Goal: Transaction & Acquisition: Obtain resource

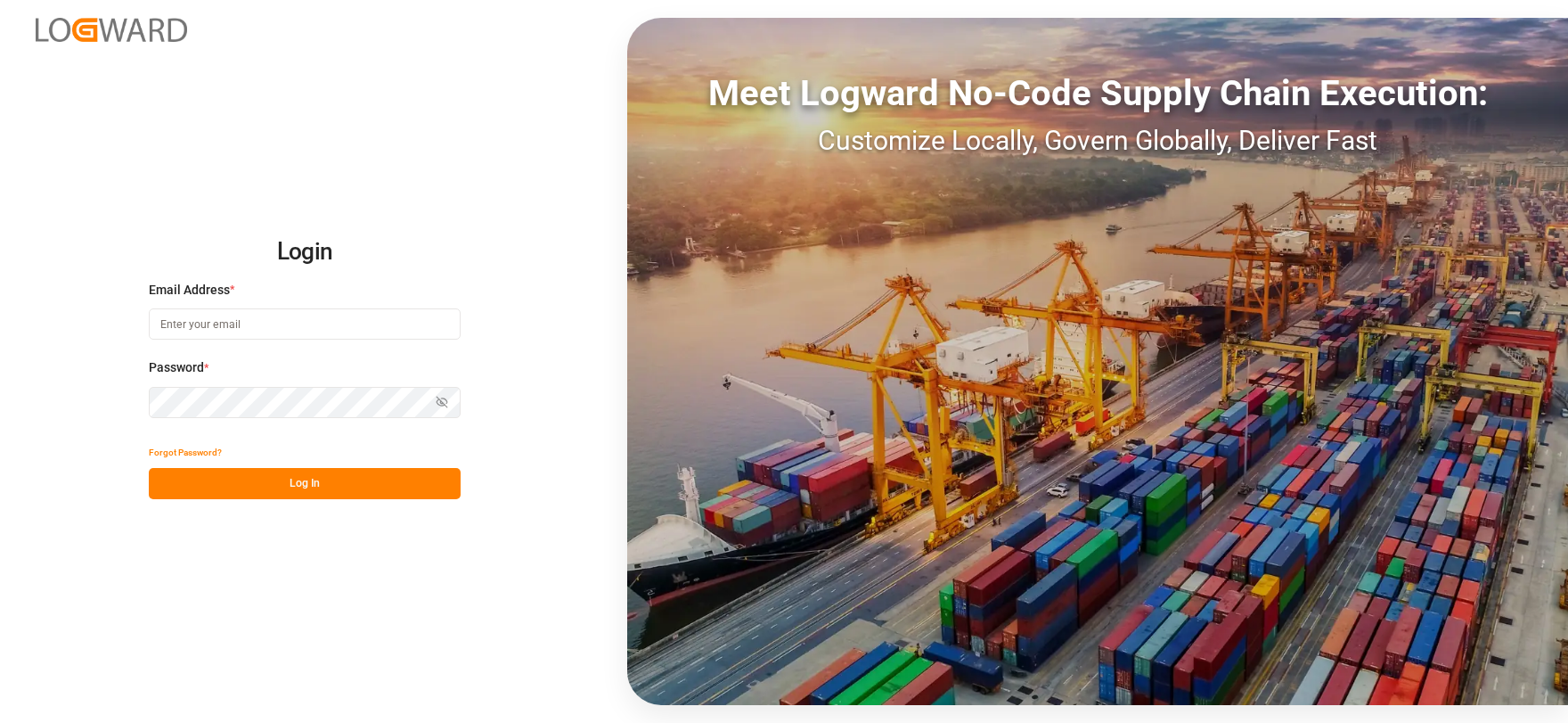
type input "[EMAIL_ADDRESS][DOMAIN_NAME]"
click at [353, 481] on button "Log In" at bounding box center [305, 482] width 312 height 31
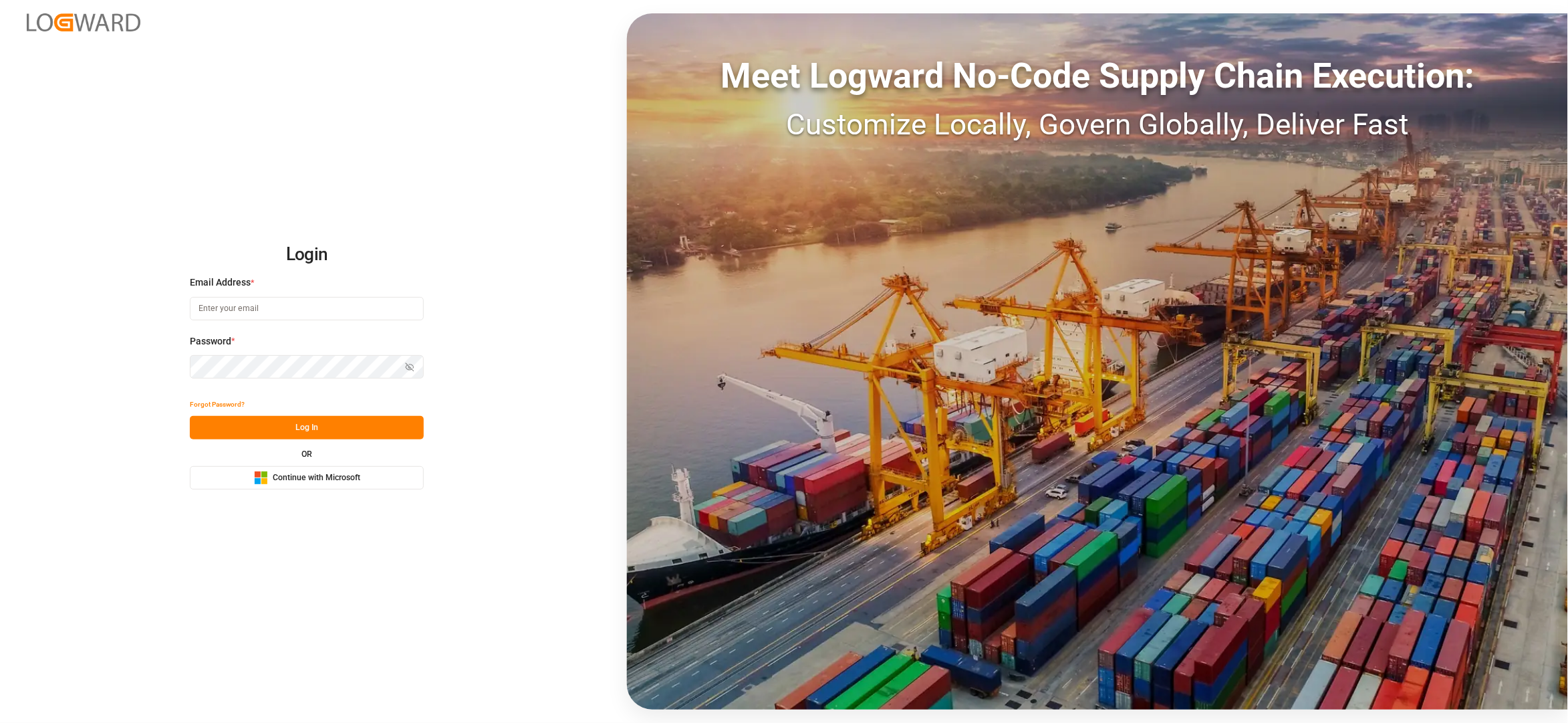
type input "[EMAIL_ADDRESS][DOMAIN_NAME]"
click at [356, 421] on button "Log In" at bounding box center [306, 427] width 234 height 23
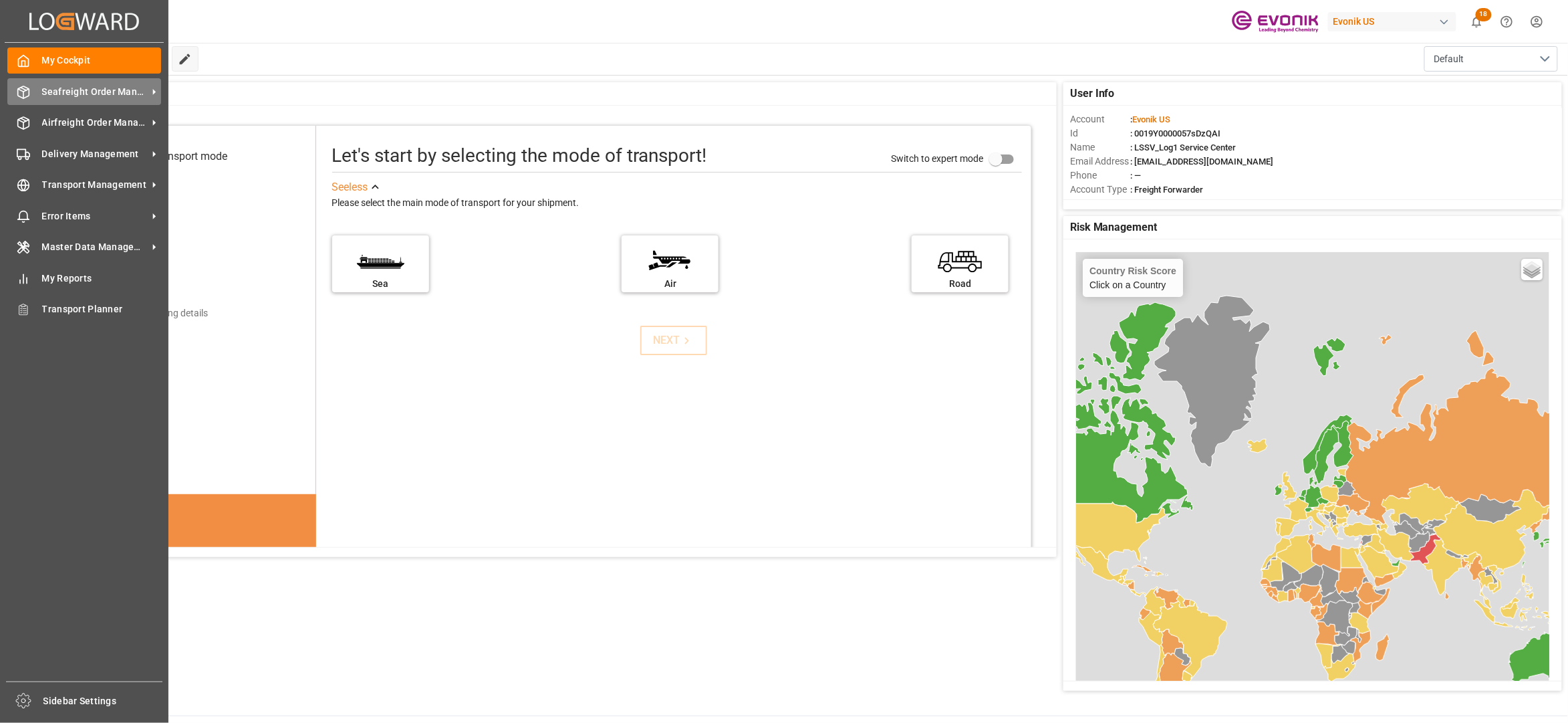
click at [88, 88] on span "Seafreight Order Management" at bounding box center [94, 92] width 106 height 14
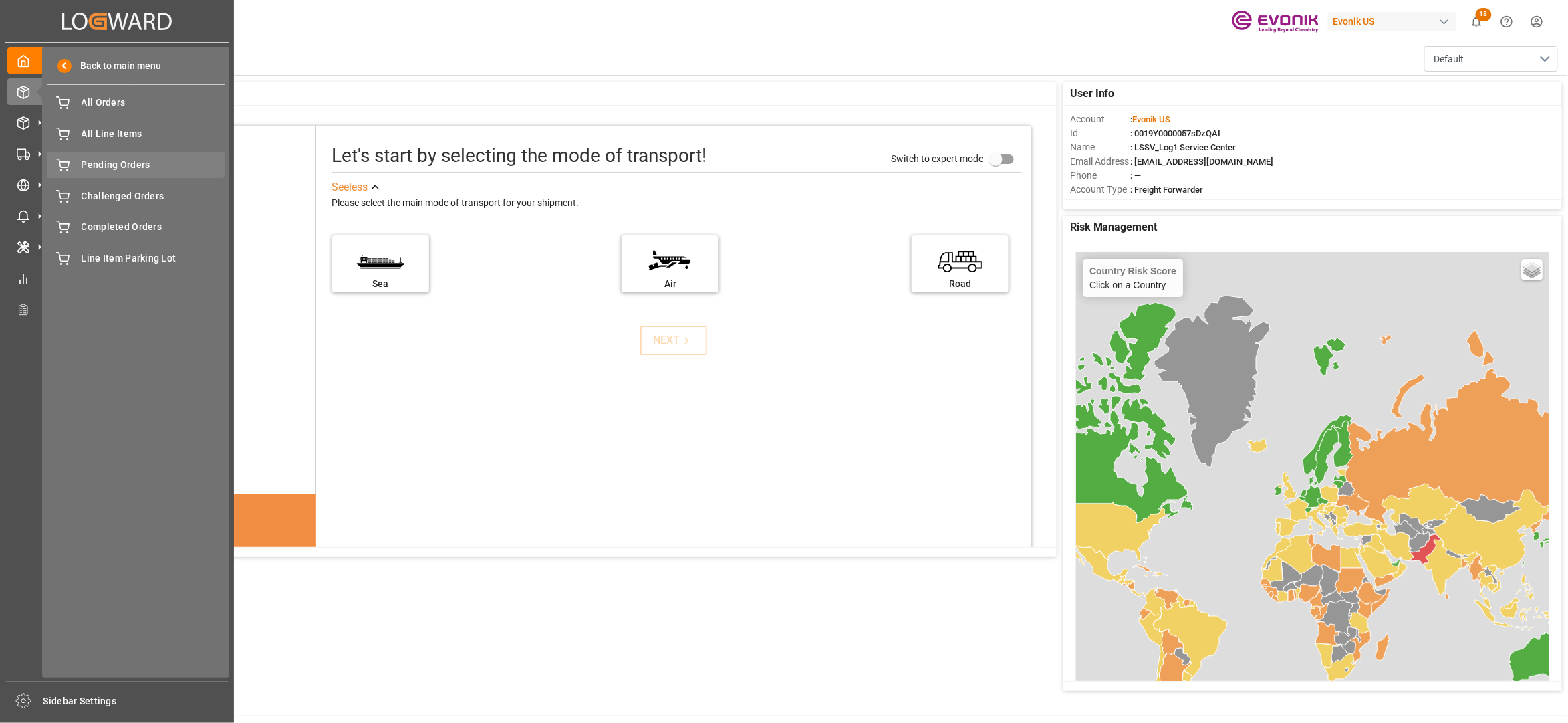
click at [116, 163] on span "Pending Orders" at bounding box center [153, 164] width 143 height 14
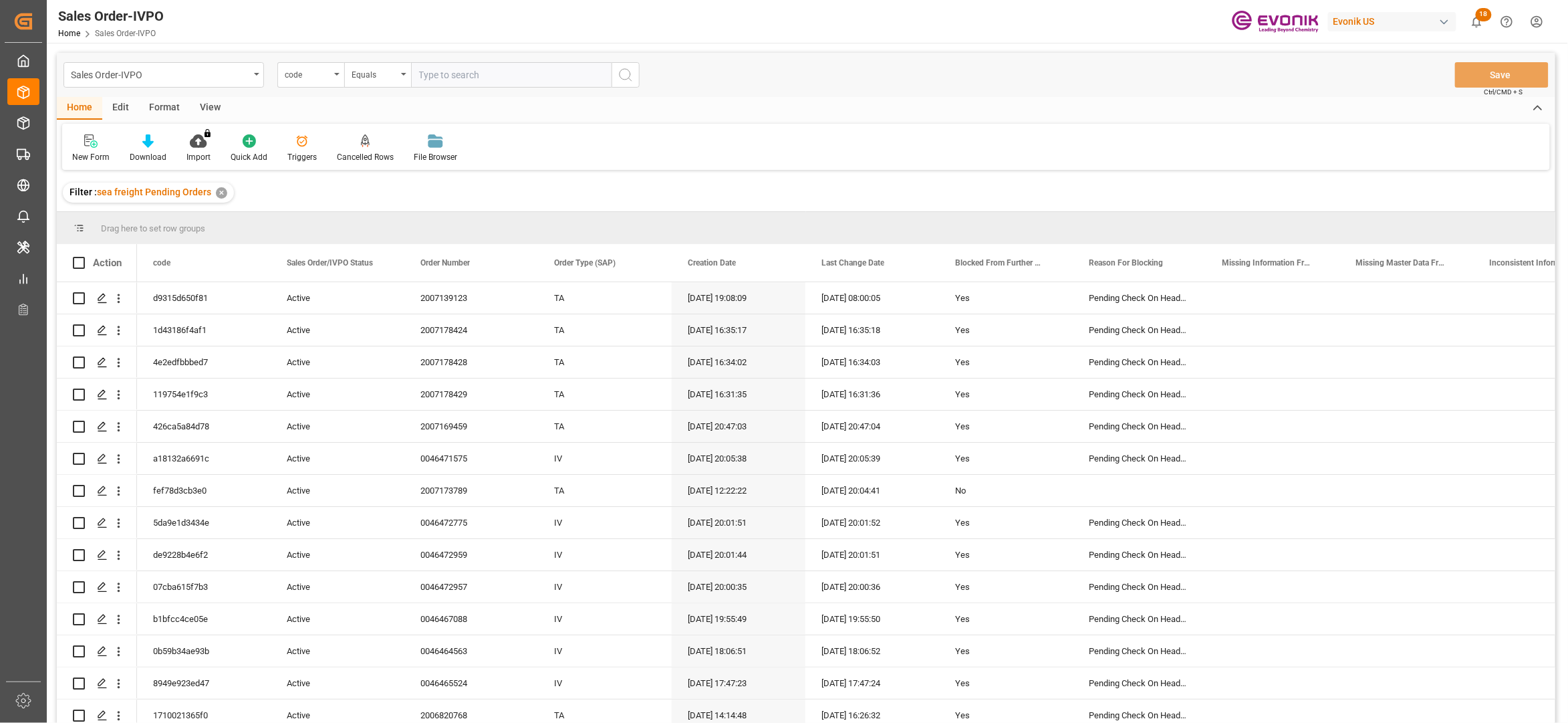
click at [206, 103] on div "View" at bounding box center [210, 108] width 41 height 22
click at [148, 138] on icon at bounding box center [151, 141] width 13 height 13
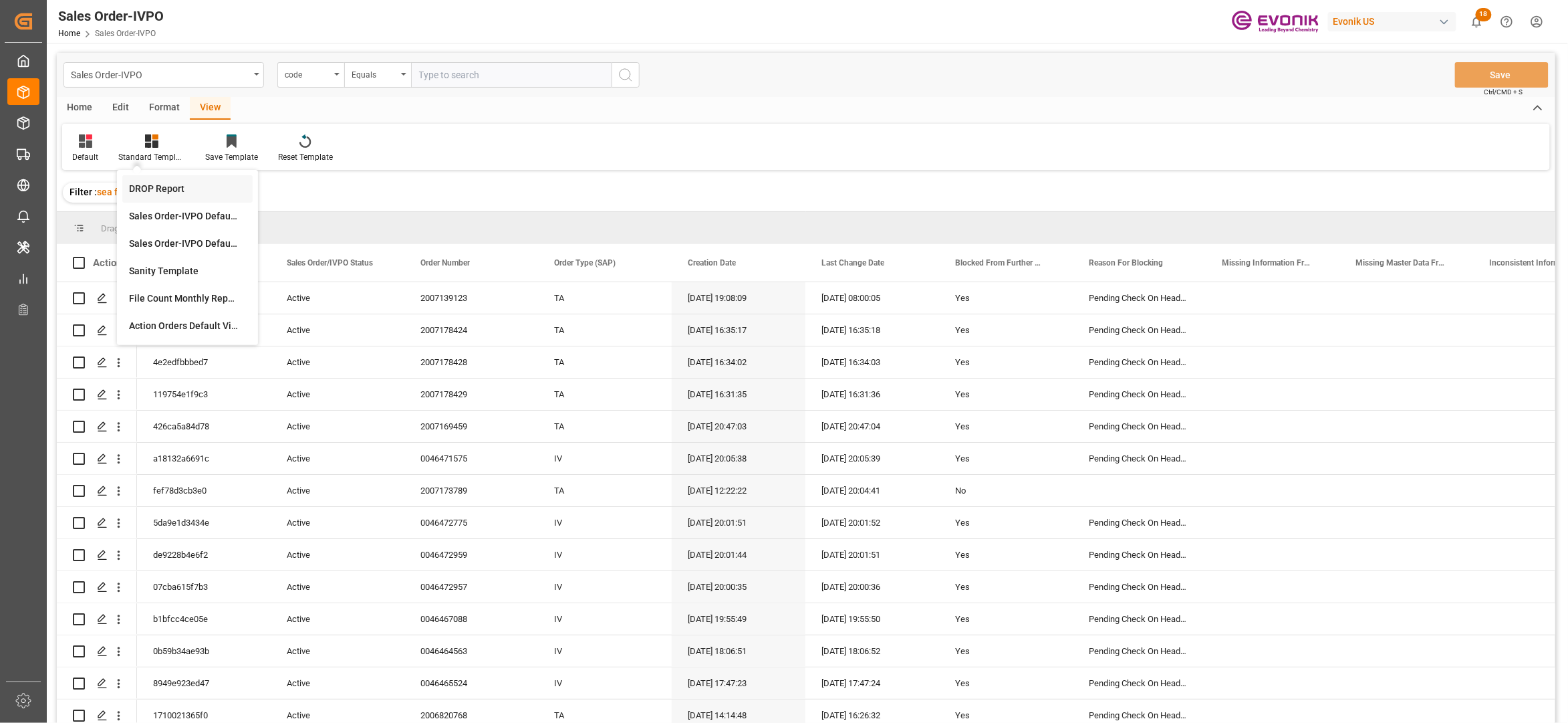
click at [155, 183] on div "DROP Report" at bounding box center [187, 189] width 117 height 14
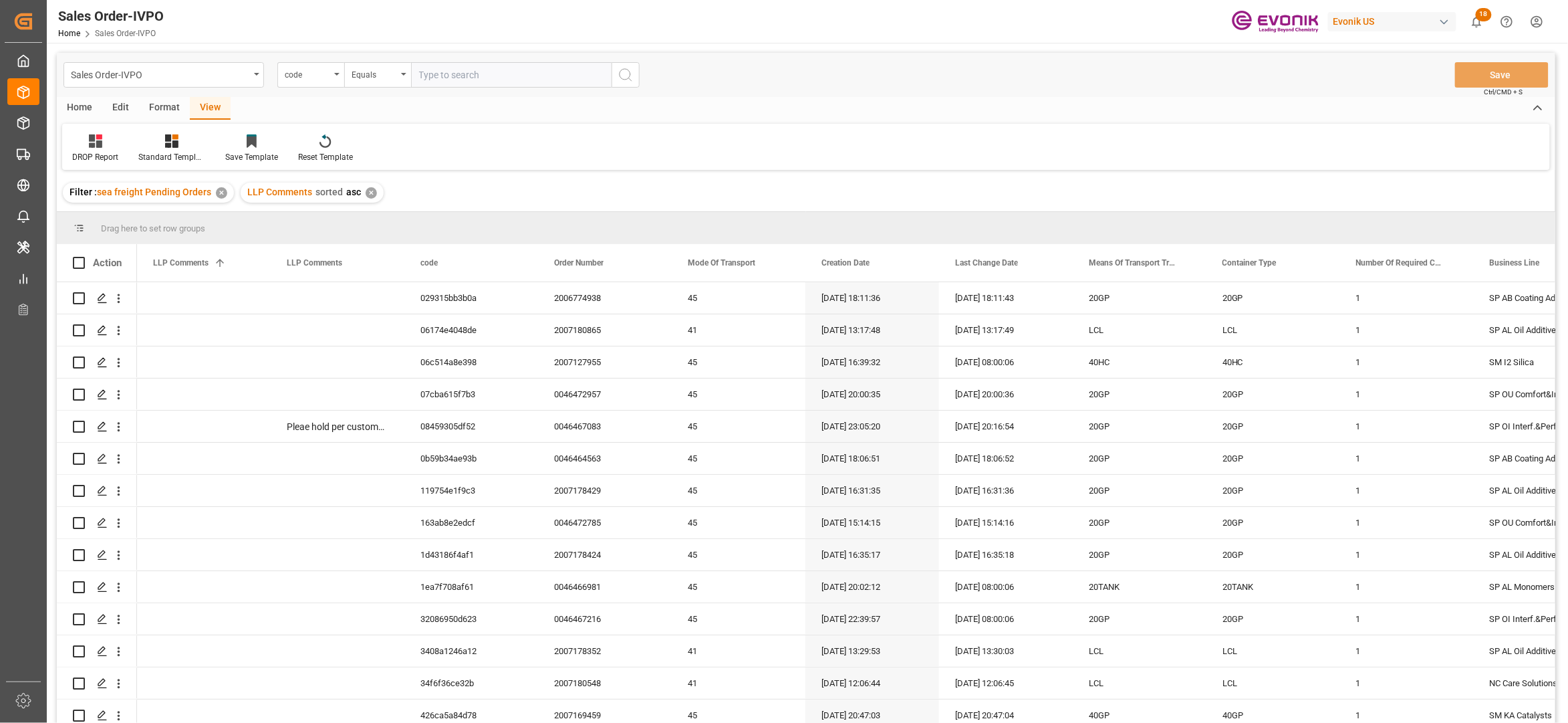
click at [87, 101] on div "Home" at bounding box center [79, 108] width 45 height 22
click at [150, 155] on div "Download" at bounding box center [148, 157] width 37 height 12
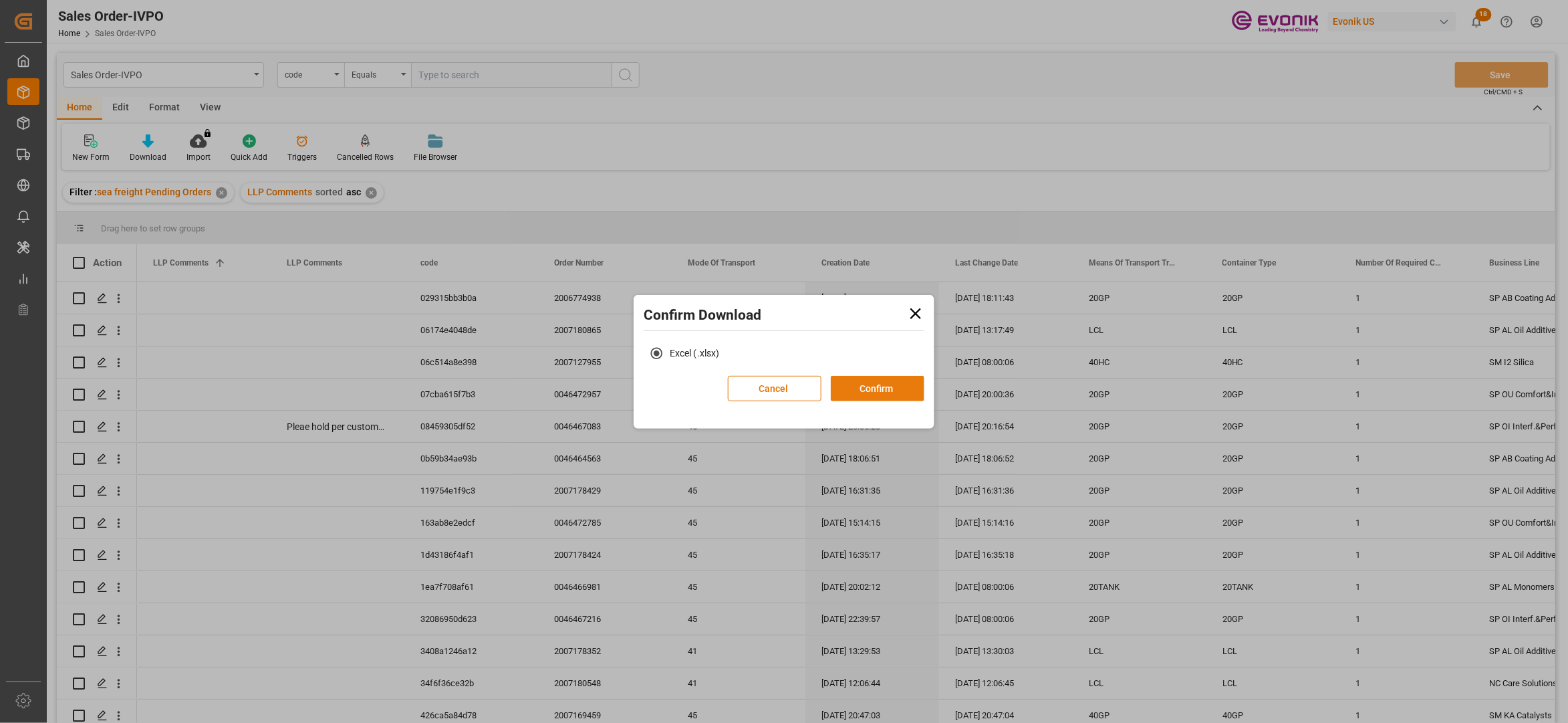
click at [877, 381] on button "Confirm" at bounding box center [877, 388] width 94 height 25
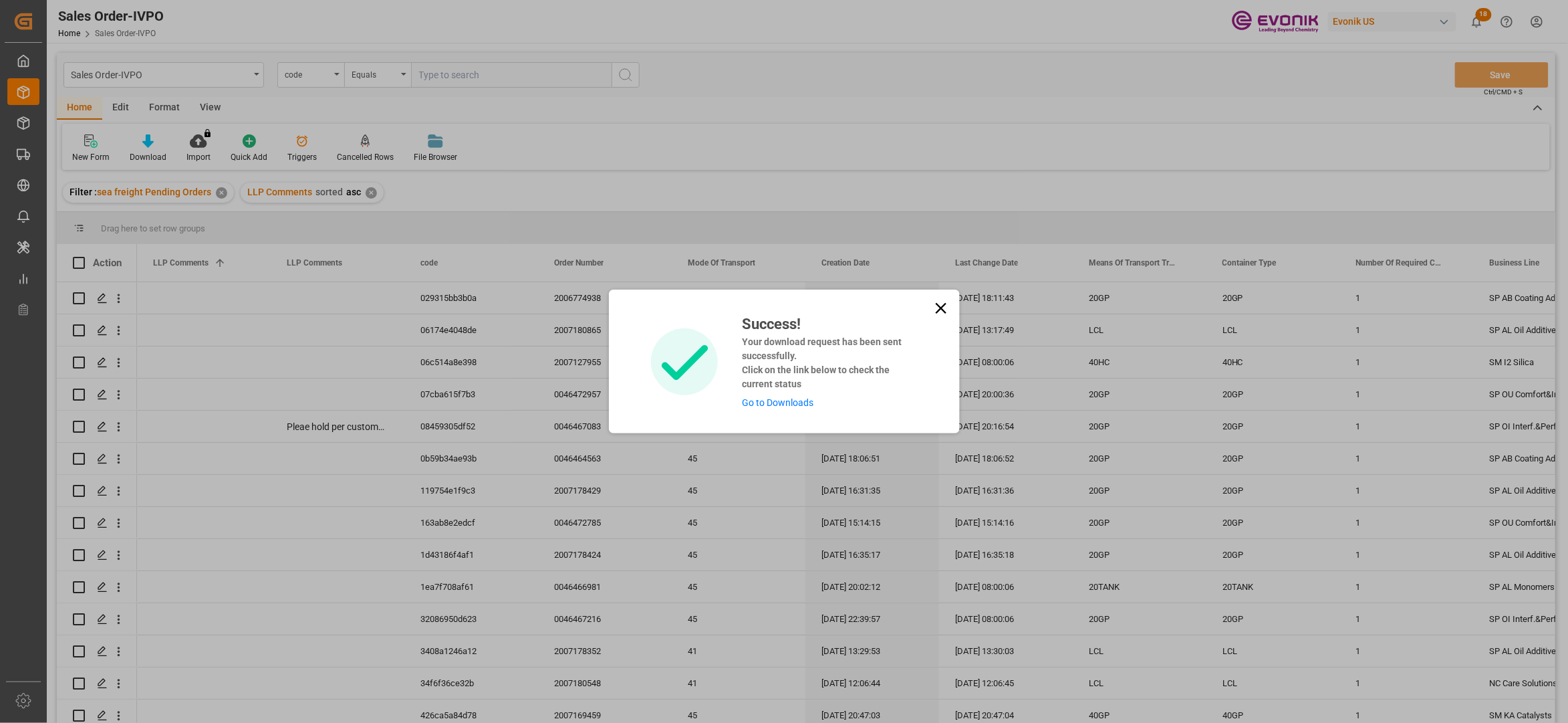
click at [796, 398] on link "Go to Downloads" at bounding box center [777, 402] width 71 height 10
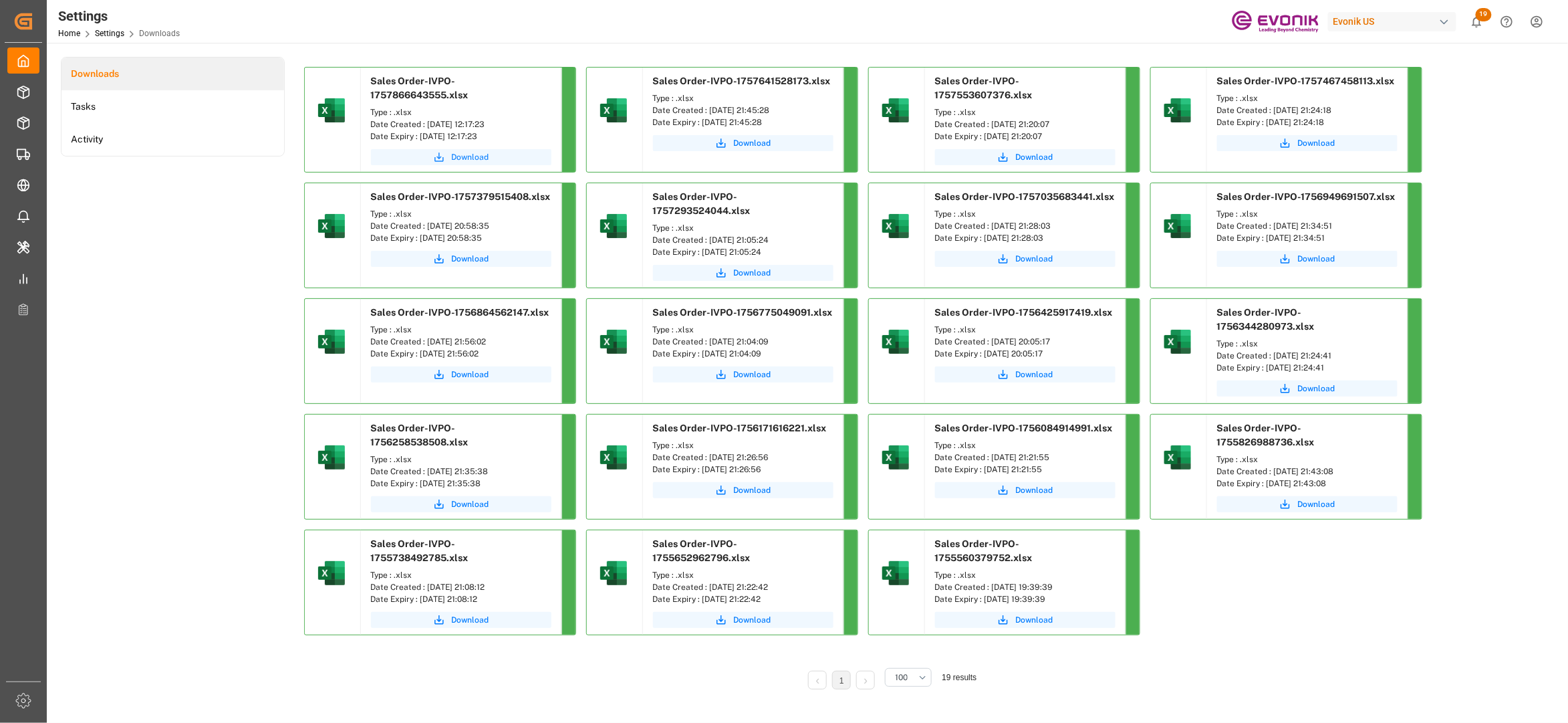
click at [462, 159] on span "Download" at bounding box center [470, 157] width 37 height 12
